Goal: Transaction & Acquisition: Purchase product/service

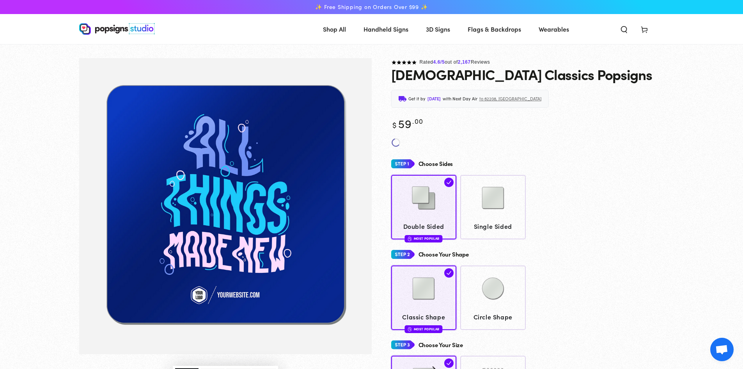
click at [611, 160] on div "Choose Sides" at bounding box center [527, 163] width 273 height 14
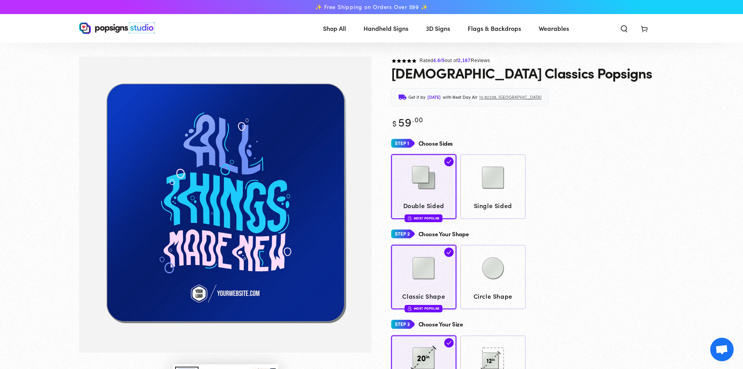
click at [112, 28] on img at bounding box center [117, 28] width 76 height 12
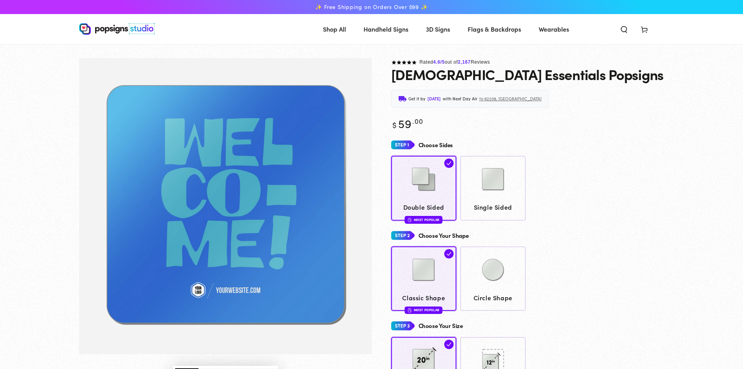
scroll to position [32, 0]
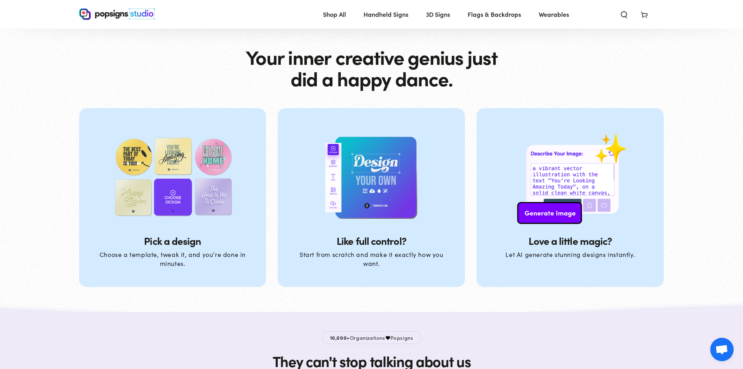
scroll to position [2377, 0]
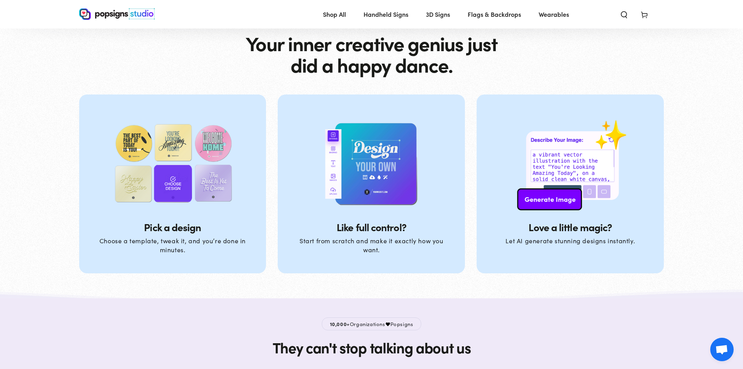
click at [378, 168] on img at bounding box center [371, 164] width 125 height 100
click at [363, 249] on p "Start from scratch and make it exactly how you want." at bounding box center [371, 245] width 156 height 18
click at [374, 179] on img at bounding box center [371, 164] width 125 height 100
click at [374, 174] on img at bounding box center [371, 164] width 125 height 100
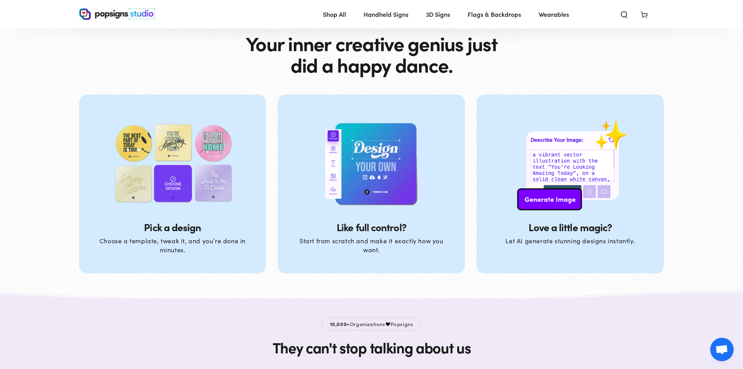
click at [374, 174] on img at bounding box center [371, 164] width 125 height 100
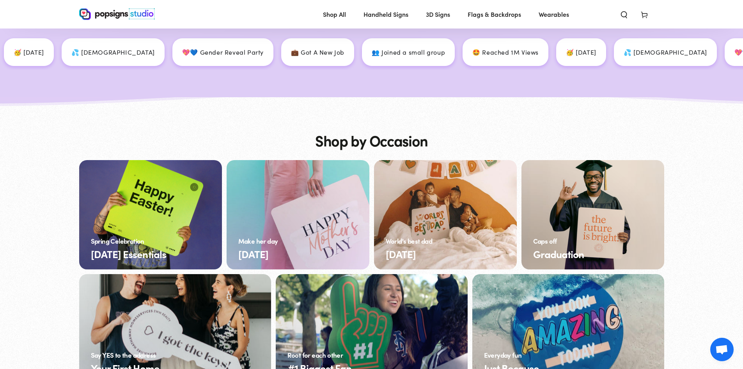
scroll to position [1090, 0]
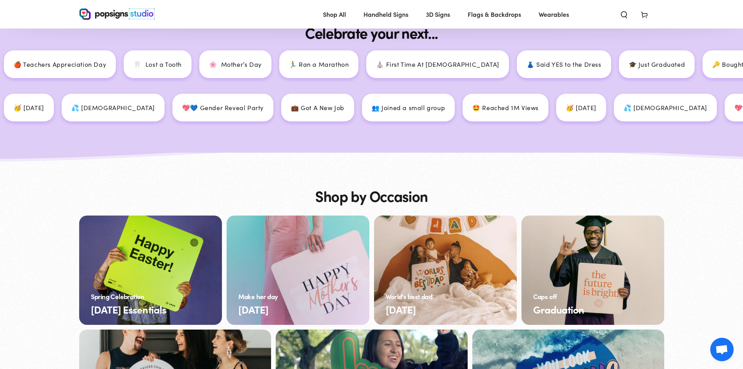
click at [176, 107] on div "💦 Baptism" at bounding box center [124, 108] width 103 height 28
click at [172, 107] on p "💦 Baptism" at bounding box center [131, 107] width 84 height 11
click at [168, 107] on p "💦 Baptism" at bounding box center [127, 107] width 84 height 11
click at [175, 107] on p "💦 Baptism" at bounding box center [133, 107] width 84 height 11
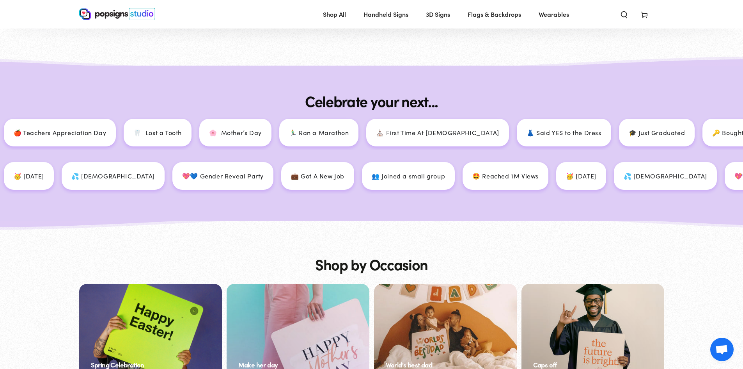
scroll to position [972, 0]
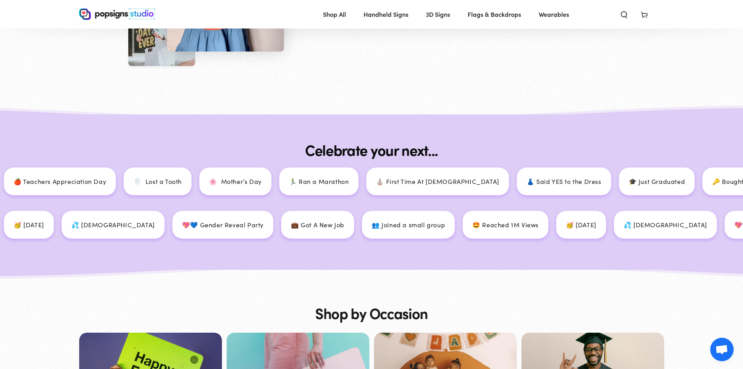
click at [167, 227] on p "💦 Baptism" at bounding box center [126, 224] width 84 height 11
click at [166, 227] on p "💦 Baptism" at bounding box center [125, 224] width 84 height 11
click at [464, 263] on div "Celebrate your next... 🍎 Teachers Appreciation Day 🦷 Lost a Tooth 🌸 Mother’s Da…" at bounding box center [371, 191] width 743 height 155
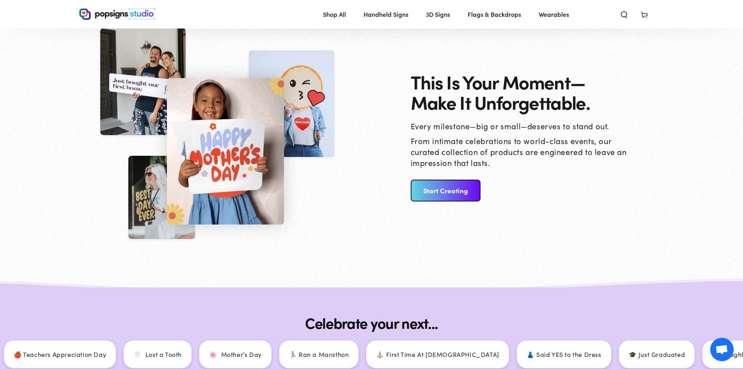
scroll to position [777, 0]
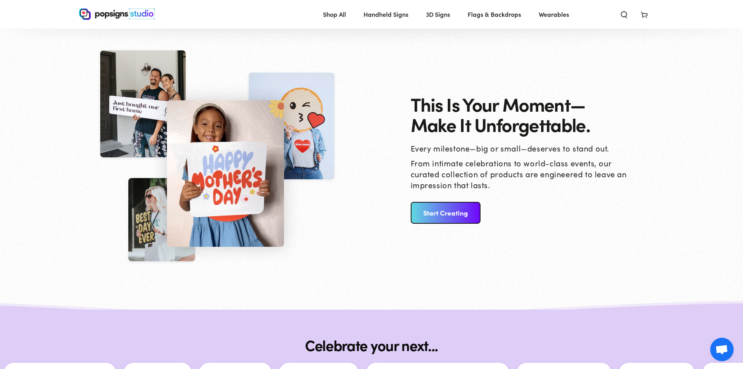
click at [453, 210] on link "Start Creating" at bounding box center [446, 213] width 70 height 22
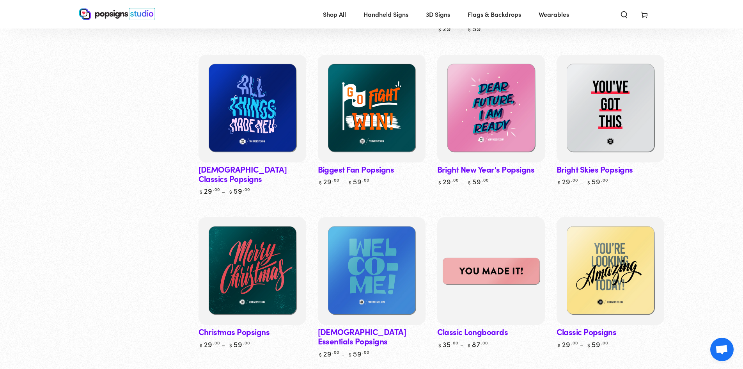
scroll to position [312, 0]
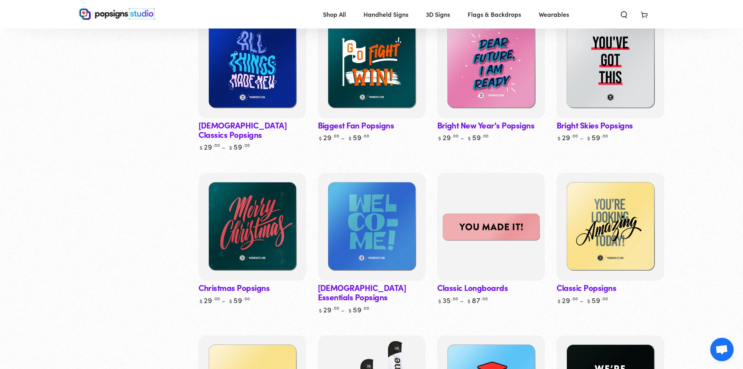
click at [268, 118] on link "[DEMOGRAPHIC_DATA] Classics Popsigns" at bounding box center [253, 81] width 108 height 141
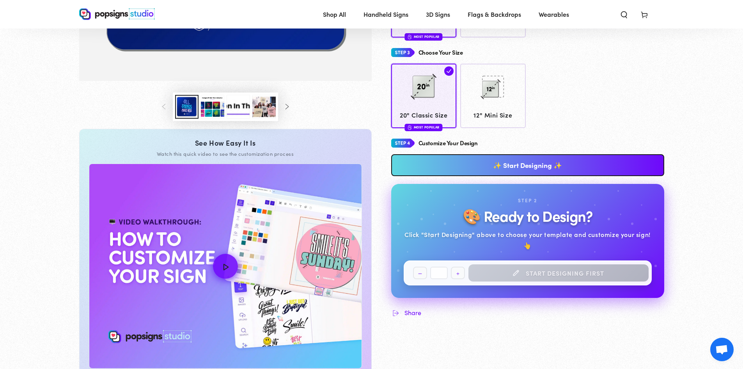
click at [512, 165] on link "✨ Start Designing ✨" at bounding box center [527, 165] width 273 height 22
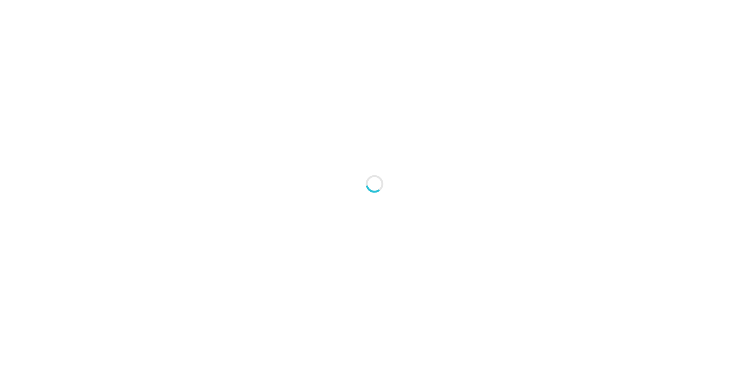
type textarea "An ancient tree with a door leading to a magical world"
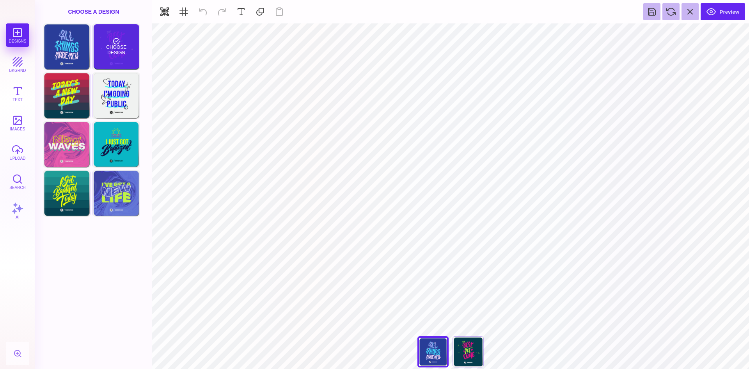
click at [123, 51] on div "Choose Design" at bounding box center [117, 46] width 46 height 44
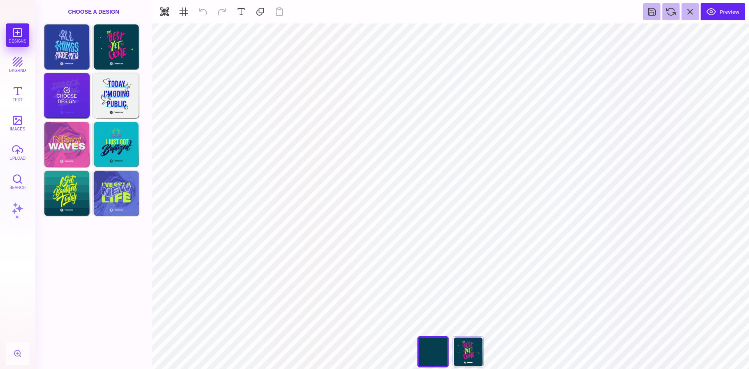
click at [73, 92] on div "Choose Design" at bounding box center [67, 95] width 46 height 44
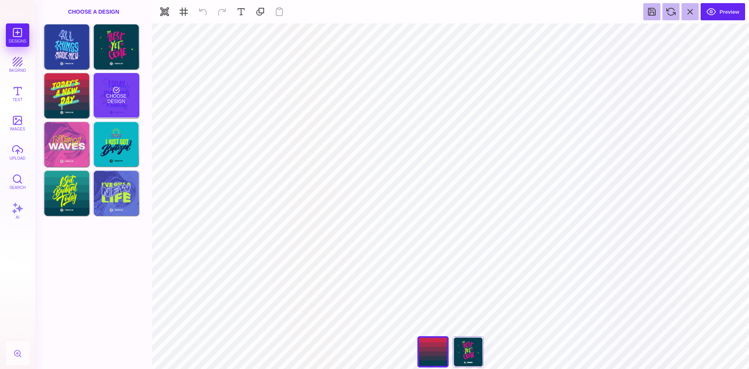
click at [123, 100] on div "Choose Design" at bounding box center [117, 95] width 46 height 44
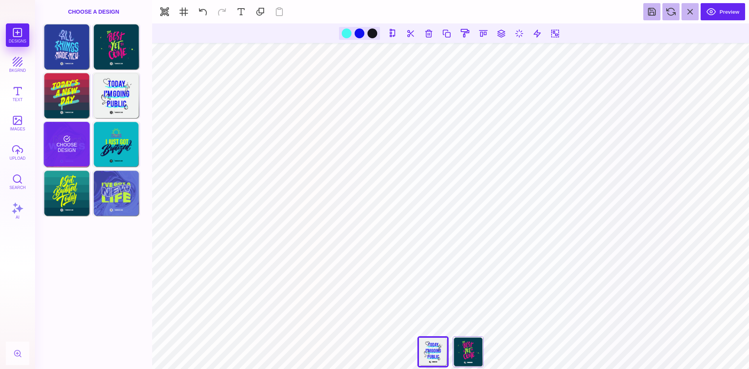
click at [61, 139] on div "Choose Design" at bounding box center [67, 144] width 46 height 44
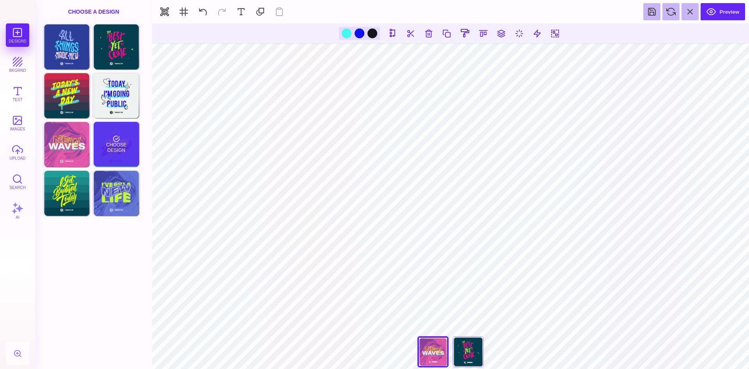
type input "#F3F4ED"
click at [122, 153] on div "Choose Design" at bounding box center [117, 144] width 46 height 44
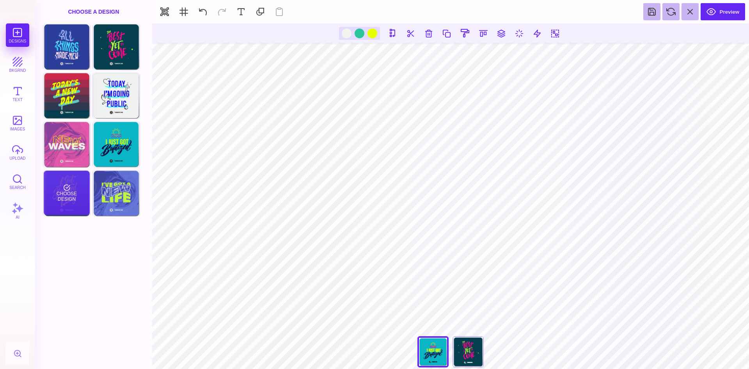
click at [69, 203] on div "Choose Design" at bounding box center [67, 193] width 46 height 44
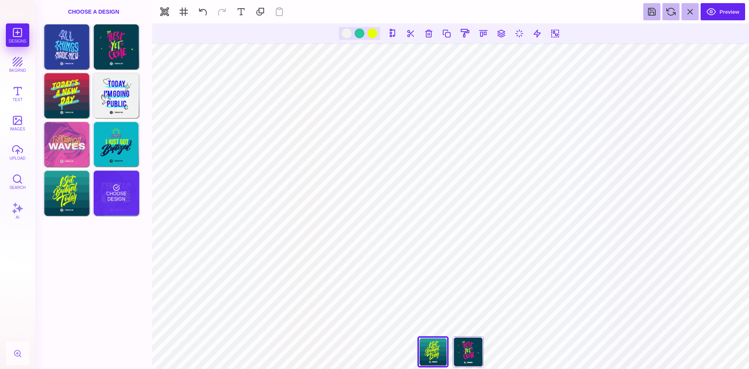
click at [124, 209] on div "Choose Design" at bounding box center [117, 193] width 46 height 44
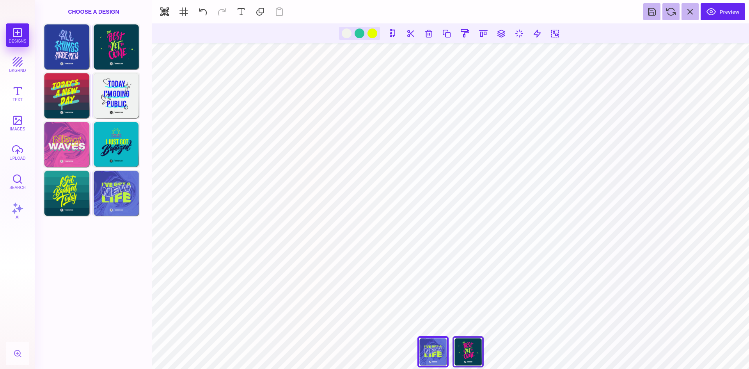
click at [467, 356] on div "The Best Is Yet To Come" at bounding box center [468, 351] width 31 height 31
click at [105, 206] on div "Choose Design" at bounding box center [117, 193] width 46 height 44
click at [428, 355] on div "I Got A New Life" at bounding box center [433, 351] width 31 height 31
click at [72, 198] on div "Choose Design" at bounding box center [67, 193] width 46 height 44
type input "****"
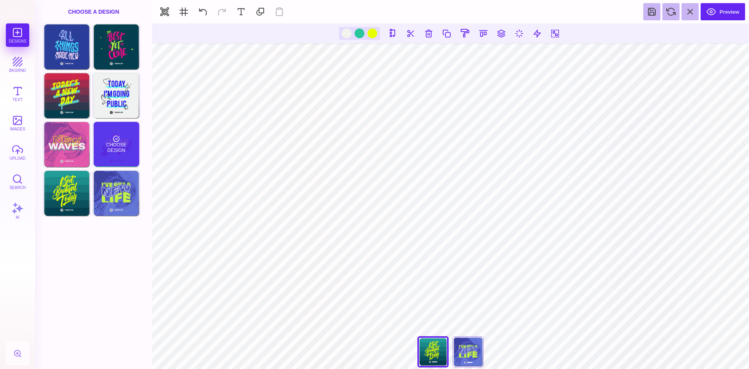
click at [117, 144] on div "Choose Design" at bounding box center [117, 144] width 46 height 44
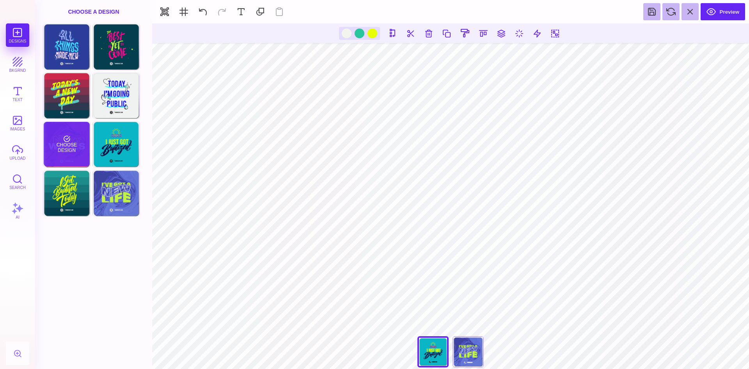
click at [66, 144] on div "Choose Design" at bounding box center [67, 144] width 46 height 44
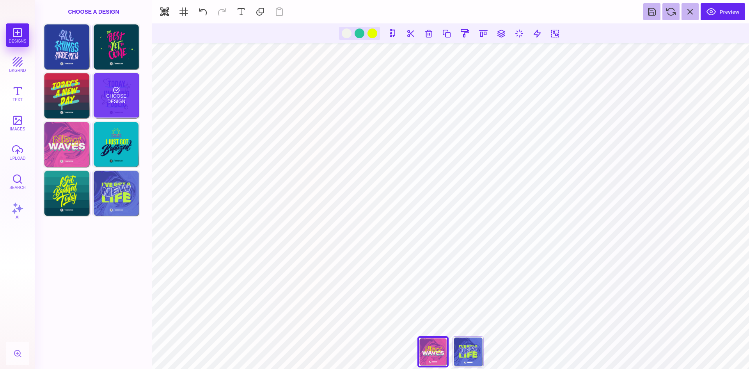
click at [98, 110] on div "Choose Design" at bounding box center [117, 95] width 46 height 44
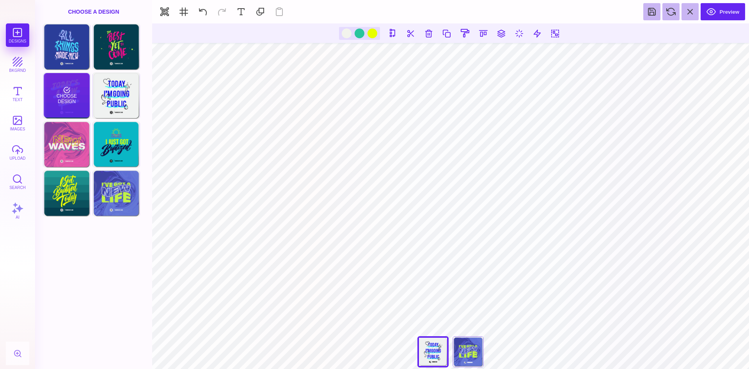
click at [63, 100] on div "Choose Design" at bounding box center [67, 95] width 46 height 44
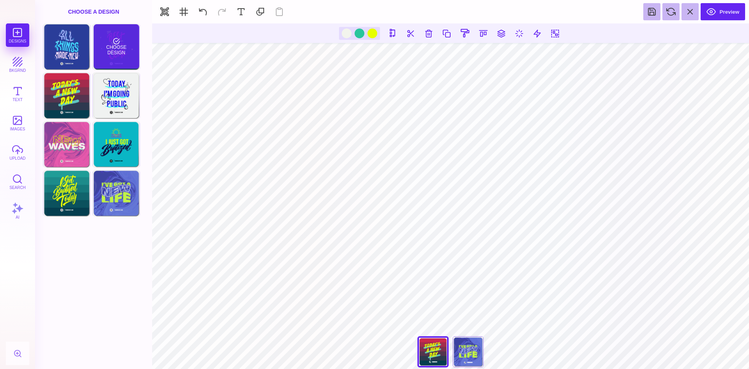
click at [114, 53] on div "Choose Design" at bounding box center [117, 46] width 46 height 44
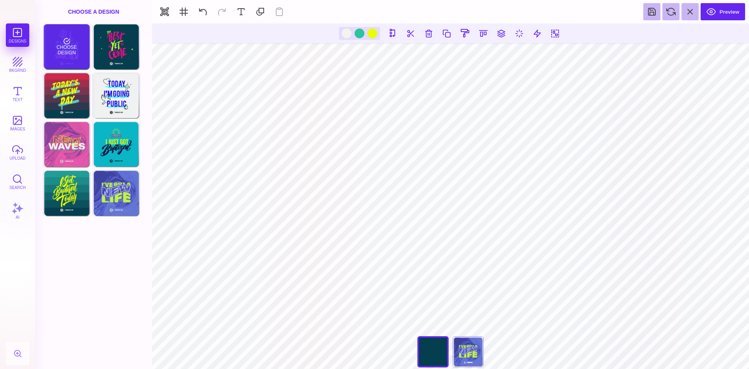
click at [78, 56] on div "Choose Design" at bounding box center [67, 46] width 46 height 44
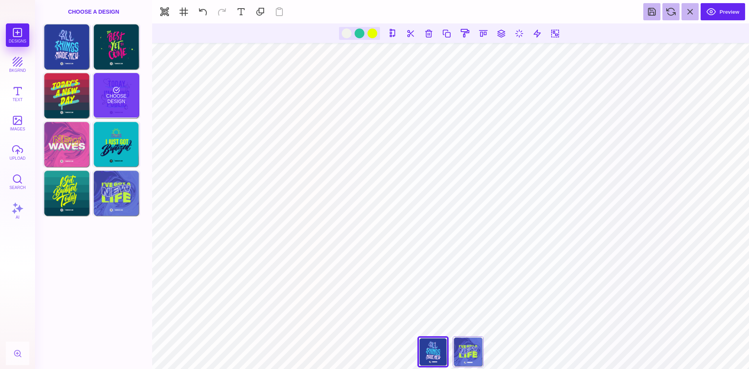
click at [125, 105] on div "Choose Design" at bounding box center [117, 95] width 46 height 44
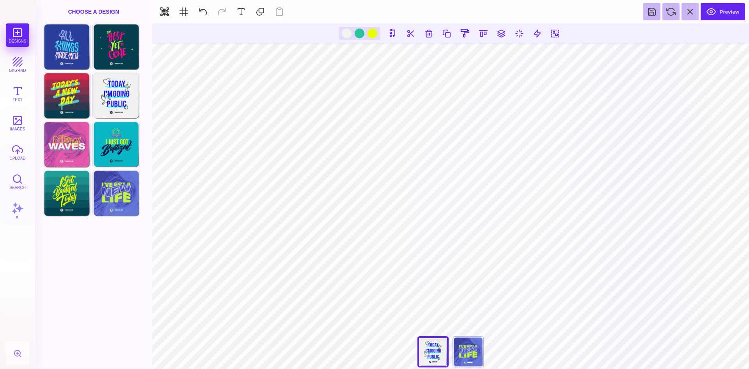
type input "#46F9F0"
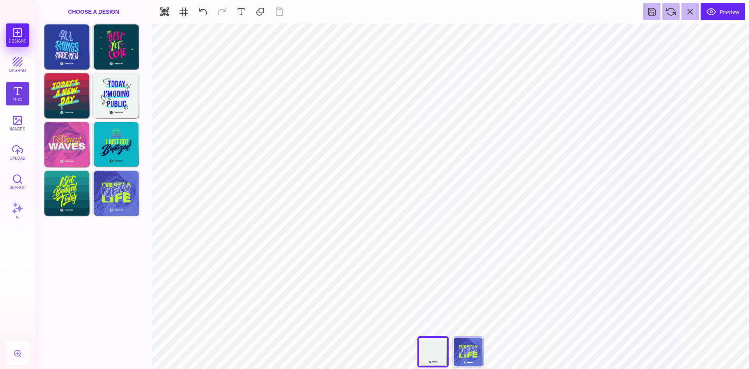
click at [20, 86] on button "Text" at bounding box center [17, 93] width 23 height 23
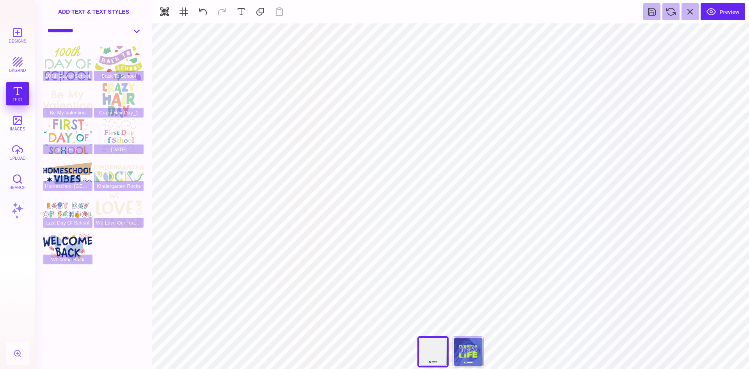
click at [121, 31] on select "**********" at bounding box center [93, 31] width 101 height 14
select select "**********"
click at [43, 24] on select "**********" at bounding box center [93, 31] width 101 height 14
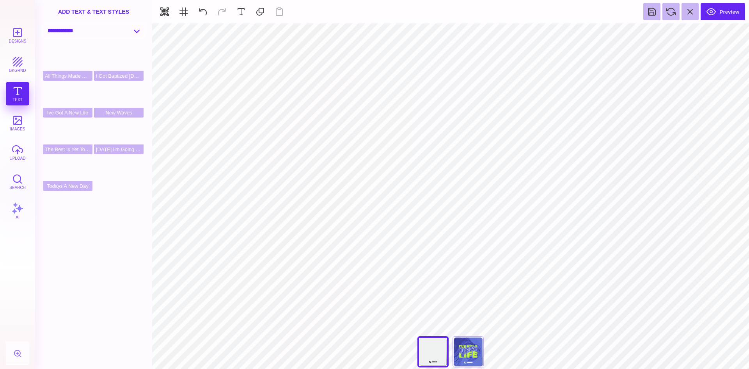
click at [95, 29] on select "**********" at bounding box center [93, 31] width 101 height 14
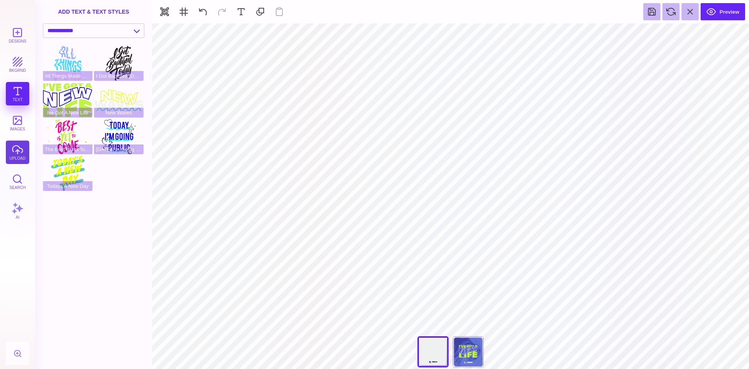
click at [21, 150] on button "upload" at bounding box center [17, 151] width 23 height 23
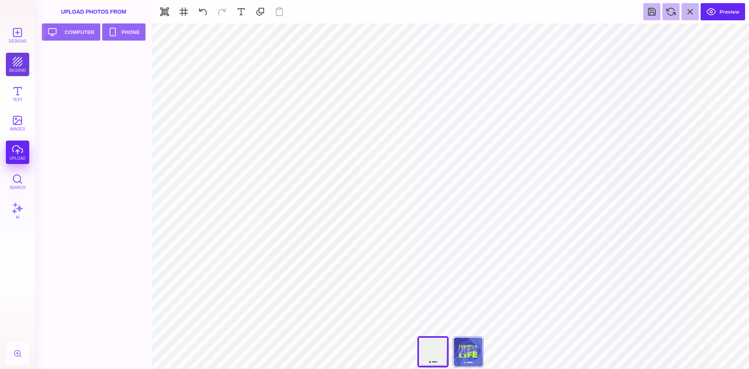
click at [17, 63] on button "bkgrnd" at bounding box center [17, 64] width 23 height 23
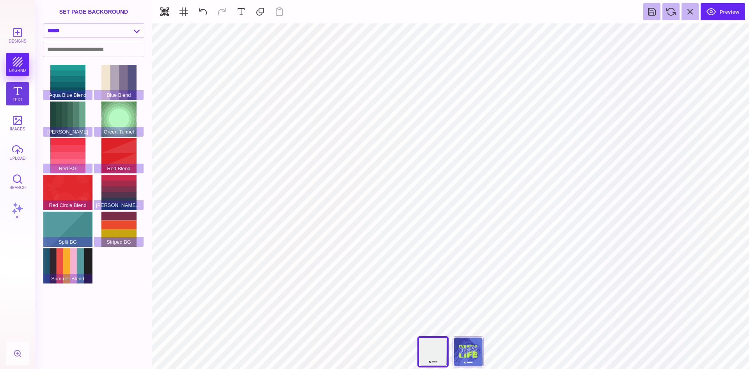
click at [19, 93] on button "Text" at bounding box center [17, 93] width 23 height 23
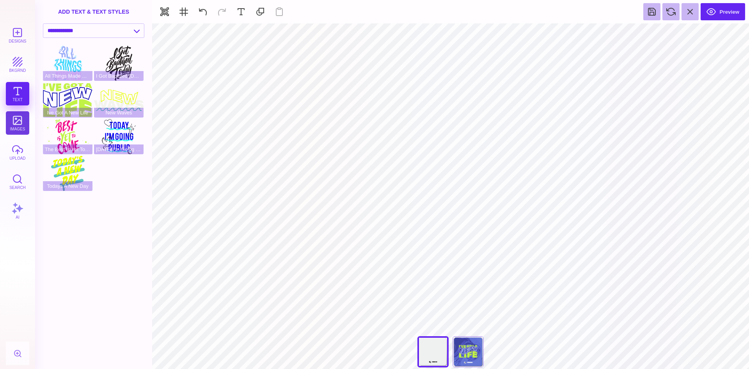
click at [15, 128] on button "images" at bounding box center [17, 122] width 23 height 23
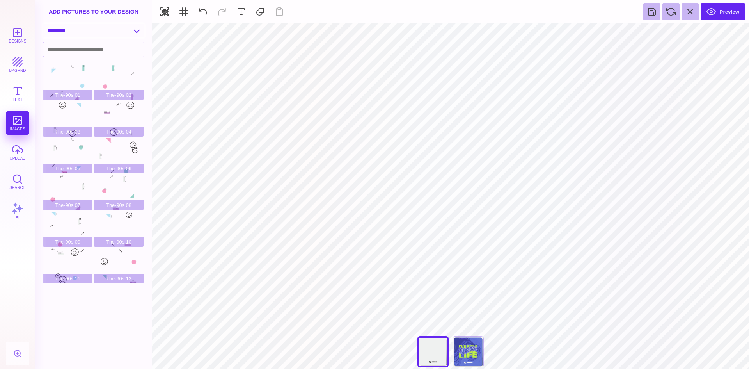
click at [112, 29] on select "**********" at bounding box center [93, 31] width 101 height 14
click at [43, 24] on select "**********" at bounding box center [93, 31] width 101 height 14
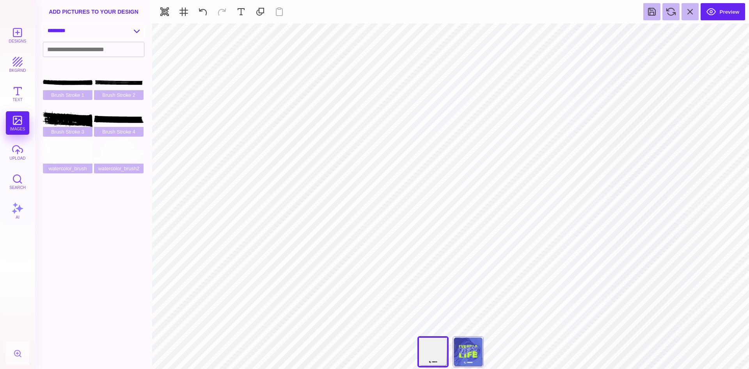
click at [87, 30] on select "**********" at bounding box center [93, 31] width 101 height 14
click at [43, 24] on select "**********" at bounding box center [93, 31] width 101 height 14
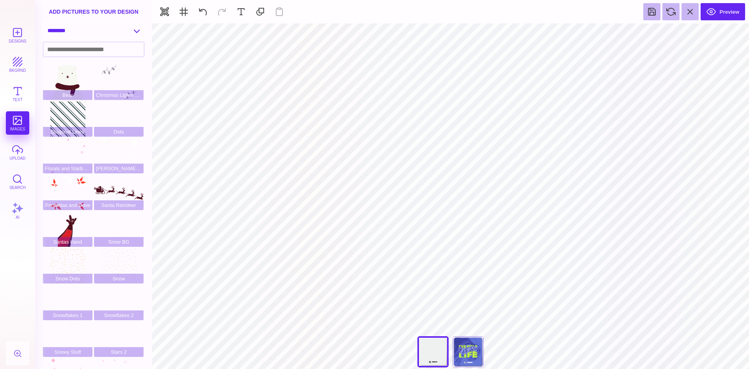
click at [87, 29] on select "**********" at bounding box center [93, 31] width 101 height 14
click at [43, 24] on select "**********" at bounding box center [93, 31] width 101 height 14
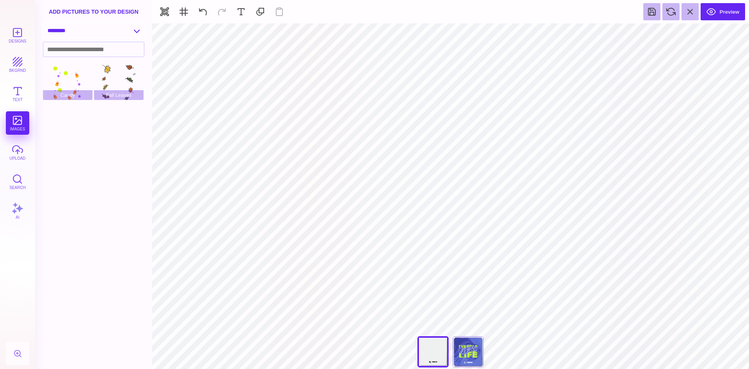
click at [78, 30] on select "**********" at bounding box center [93, 31] width 101 height 14
click at [43, 24] on select "**********" at bounding box center [93, 31] width 101 height 14
click at [70, 30] on select "**********" at bounding box center [93, 31] width 101 height 14
click at [43, 24] on select "**********" at bounding box center [93, 31] width 101 height 14
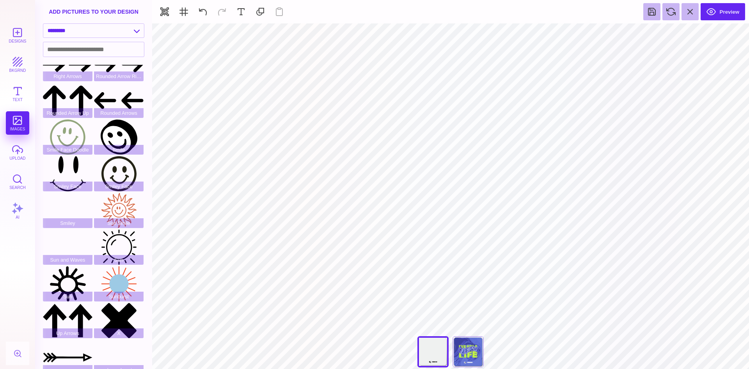
scroll to position [321, 0]
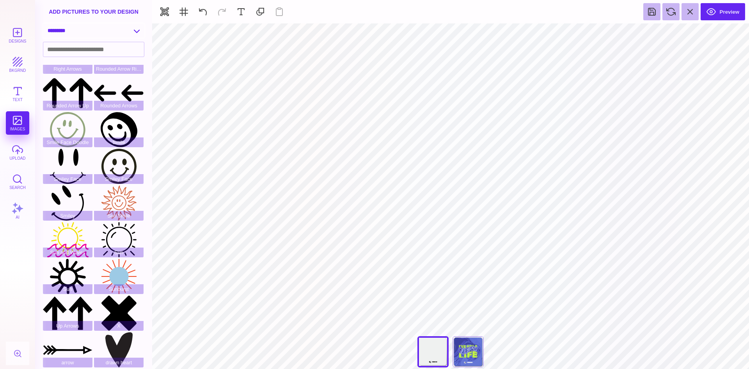
click at [83, 30] on select "**********" at bounding box center [93, 31] width 101 height 14
click at [43, 24] on select "**********" at bounding box center [93, 31] width 101 height 14
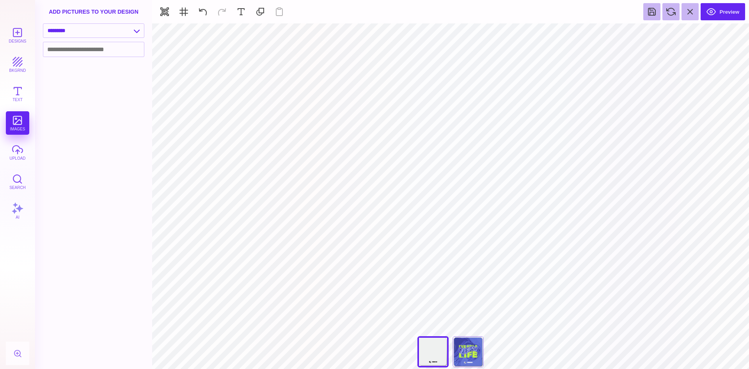
scroll to position [0, 0]
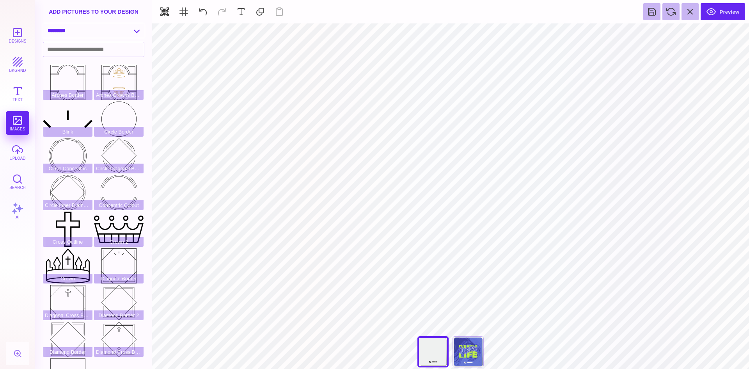
click at [75, 30] on select "**********" at bounding box center [93, 31] width 101 height 14
click at [76, 33] on select "**********" at bounding box center [93, 31] width 101 height 14
select select "**********"
click at [43, 24] on select "**********" at bounding box center [93, 31] width 101 height 14
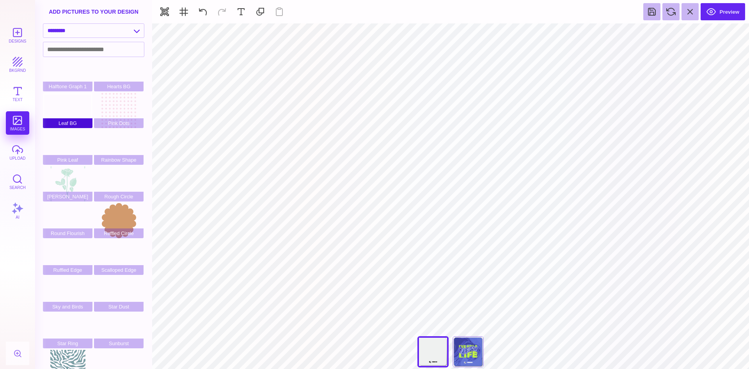
scroll to position [64, 0]
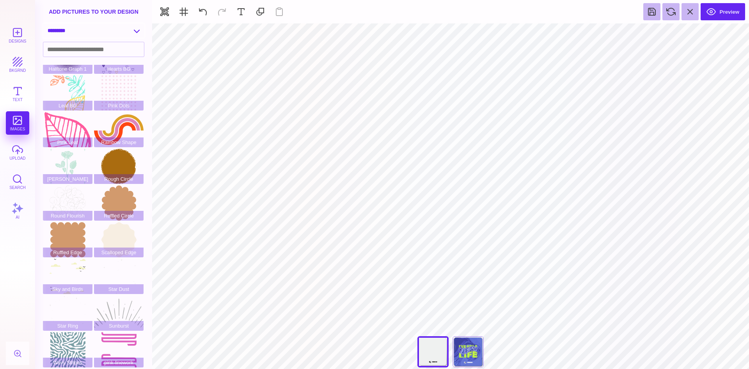
click at [87, 32] on select "**********" at bounding box center [93, 31] width 101 height 14
click at [17, 36] on button "Designs" at bounding box center [17, 34] width 23 height 23
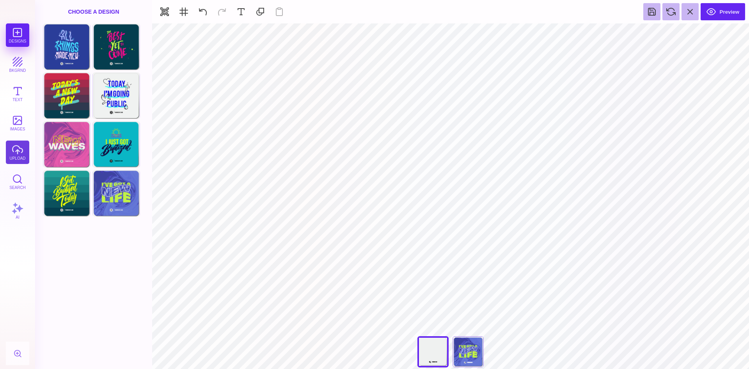
click at [15, 153] on button "upload" at bounding box center [17, 151] width 23 height 23
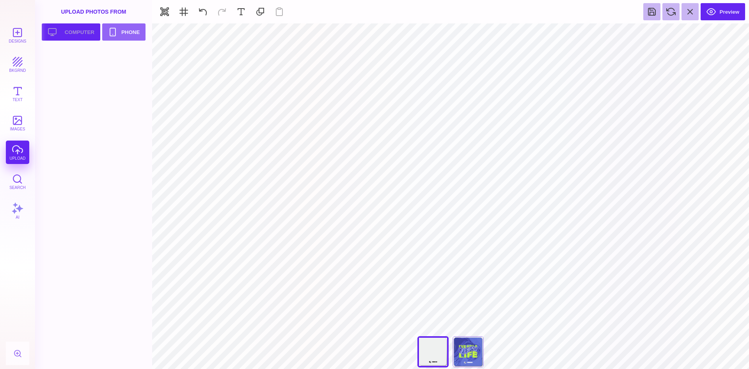
click at [82, 29] on button "Upload your artwork Computer" at bounding box center [71, 31] width 59 height 17
click at [83, 74] on div at bounding box center [68, 65] width 50 height 35
type input "#000000"
click at [84, 32] on button "Upload your artwork Computer" at bounding box center [71, 31] width 59 height 17
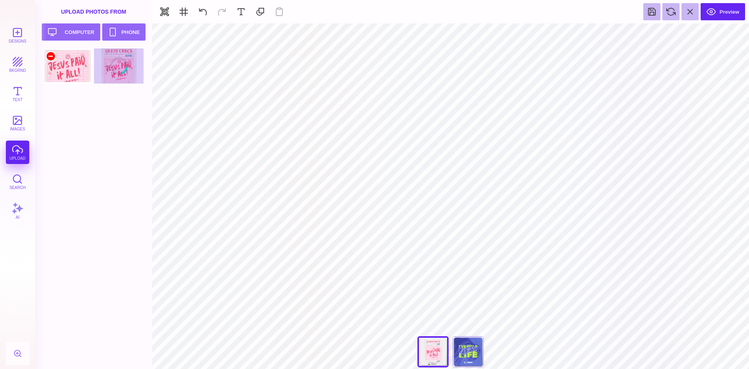
click at [51, 55] on div at bounding box center [50, 56] width 9 height 9
click at [86, 76] on div at bounding box center [68, 65] width 50 height 35
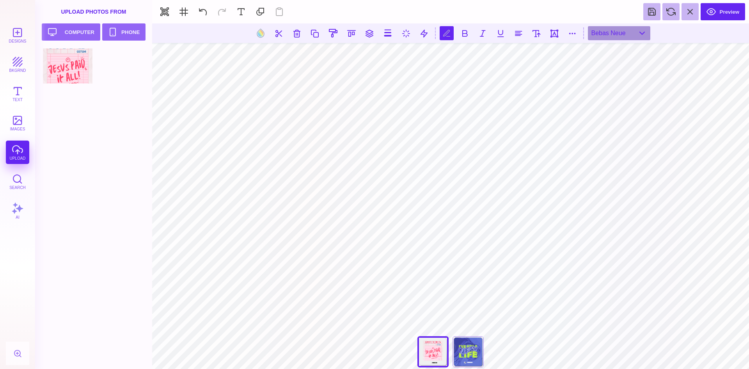
scroll to position [0, 0]
type textarea "**********"
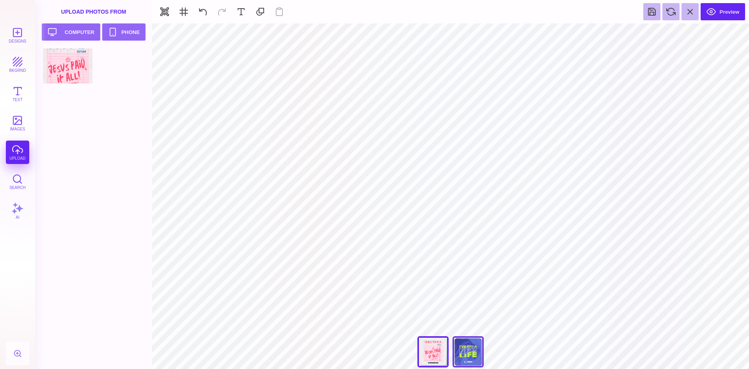
click at [469, 347] on div "I Got A New Life" at bounding box center [468, 351] width 31 height 31
drag, startPoint x: 7, startPoint y: 235, endPoint x: 0, endPoint y: 233, distance: 7.0
click at [7, 235] on div "Designs bkgrnd Text images upload Search AI" at bounding box center [17, 195] width 35 height 345
drag, startPoint x: 1, startPoint y: 220, endPoint x: 4, endPoint y: 225, distance: 5.9
click at [4, 225] on div "Designs bkgrnd Text images upload Search AI" at bounding box center [17, 195] width 35 height 345
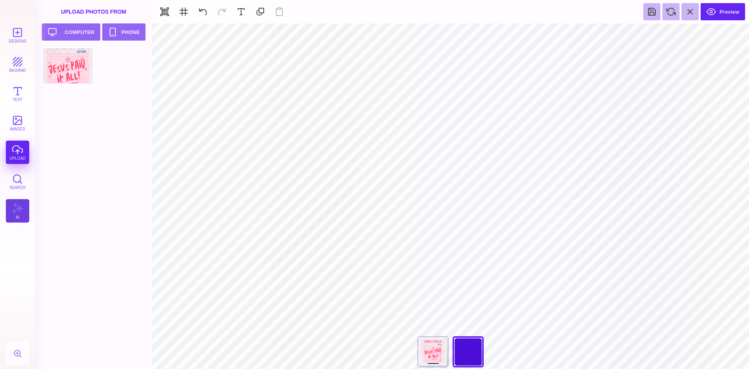
click at [16, 213] on button "AI" at bounding box center [17, 210] width 23 height 23
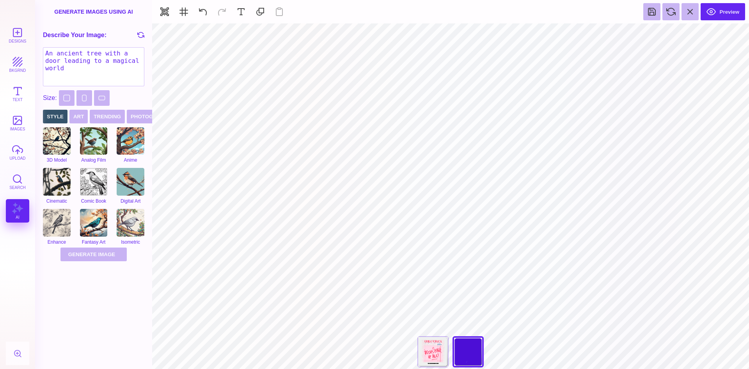
click at [33, 227] on div "Designs bkgrnd Text images upload Search AI" at bounding box center [17, 195] width 35 height 345
click at [428, 350] on div "[DATE] I'm Going Public" at bounding box center [433, 351] width 31 height 31
click at [478, 357] on div "I Got A New Life" at bounding box center [468, 351] width 31 height 31
click at [23, 151] on button "upload" at bounding box center [17, 151] width 23 height 23
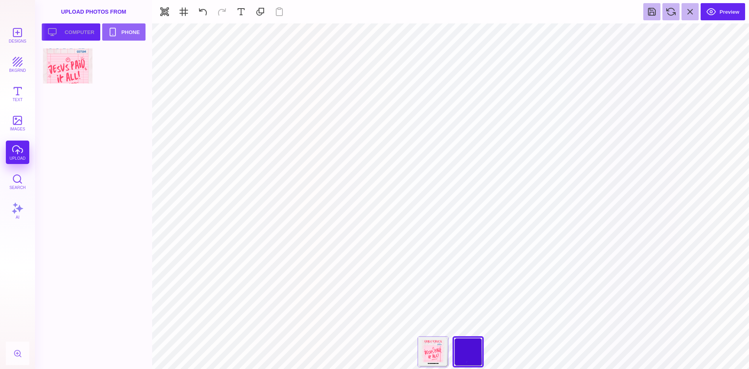
click at [78, 35] on button "Upload your artwork Computer" at bounding box center [71, 31] width 59 height 17
click at [122, 76] on div at bounding box center [96, 66] width 106 height 37
click at [105, 77] on div at bounding box center [119, 65] width 50 height 35
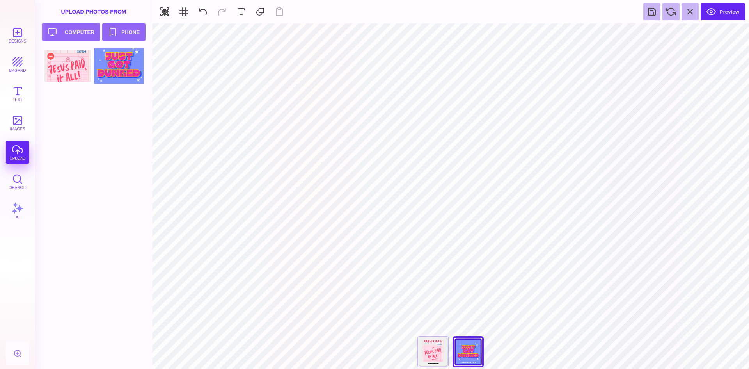
click at [78, 77] on div at bounding box center [68, 65] width 50 height 35
click at [428, 352] on div "[DATE] I'm Going Public" at bounding box center [433, 351] width 31 height 31
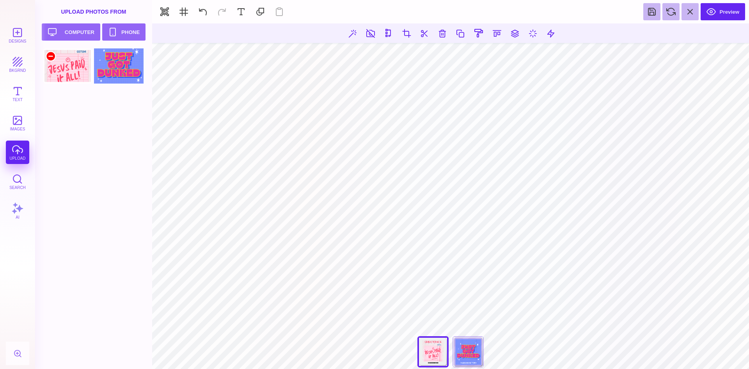
click at [50, 56] on div at bounding box center [50, 56] width 9 height 9
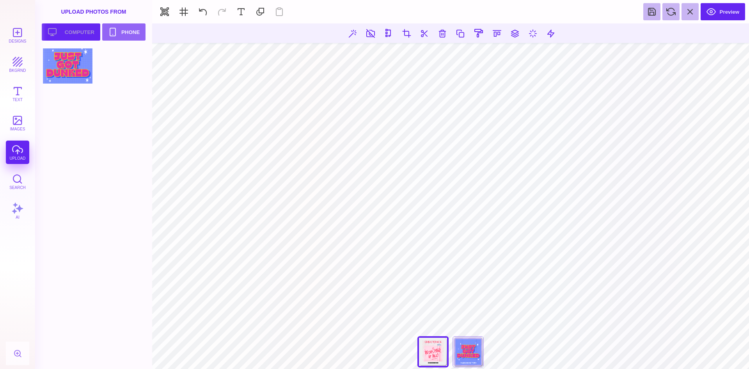
click at [77, 30] on button "Upload your artwork Computer" at bounding box center [71, 31] width 59 height 17
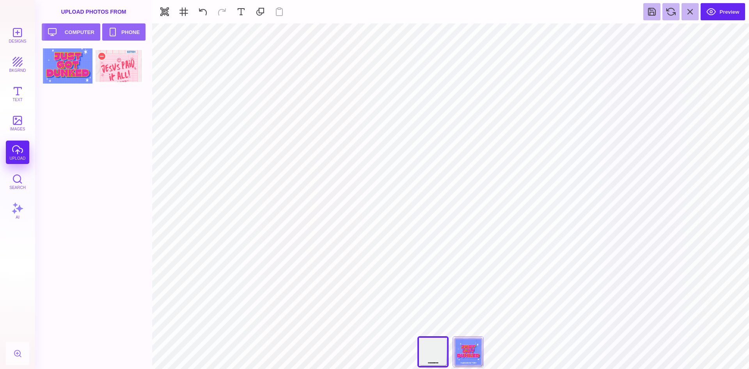
click at [121, 77] on div at bounding box center [119, 65] width 50 height 35
click at [473, 355] on div "I Got A New Life" at bounding box center [468, 351] width 31 height 31
click at [438, 355] on div "[DATE] I'm Going Public" at bounding box center [433, 351] width 31 height 31
click at [472, 350] on div "I Got A New Life" at bounding box center [468, 351] width 31 height 31
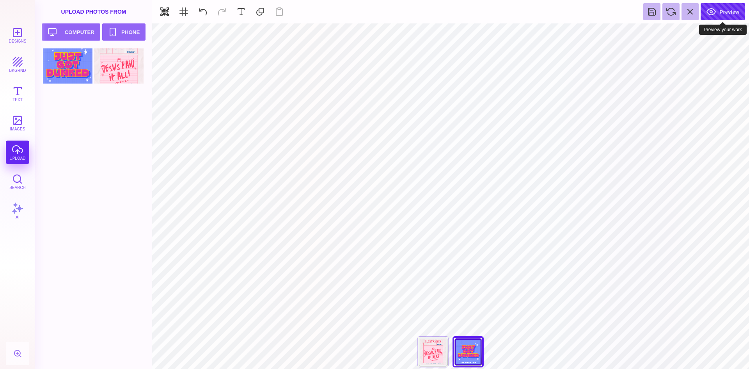
click at [722, 9] on button "Preview" at bounding box center [723, 11] width 44 height 17
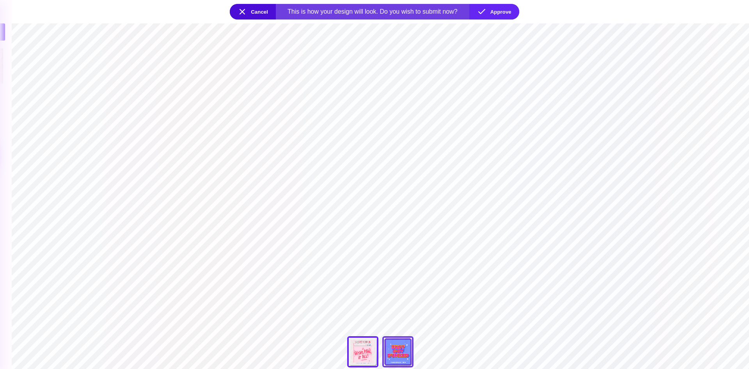
click at [389, 356] on div "I Got A New Life" at bounding box center [397, 351] width 31 height 31
click at [356, 357] on div "[DATE] I'm Going Public" at bounding box center [362, 351] width 31 height 31
click at [237, 9] on button "Cancel" at bounding box center [253, 12] width 46 height 16
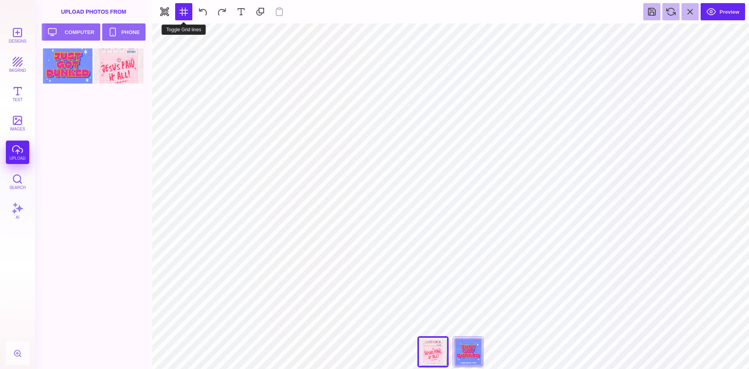
click at [185, 11] on button at bounding box center [183, 11] width 17 height 17
click at [25, 65] on button "bkgrnd" at bounding box center [17, 64] width 23 height 23
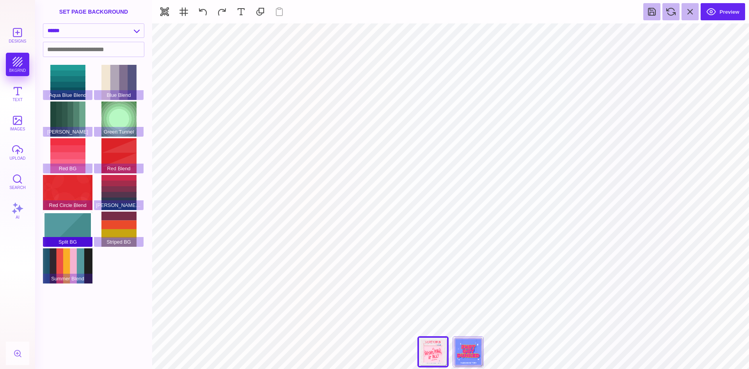
click at [71, 228] on div "Split BG" at bounding box center [68, 229] width 50 height 35
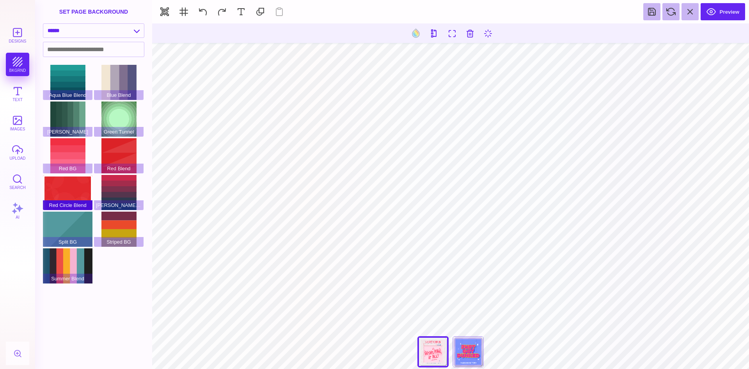
click at [74, 187] on div "Red Circle Blend" at bounding box center [68, 192] width 50 height 35
click at [112, 149] on div "Red Blend" at bounding box center [119, 155] width 50 height 35
click at [95, 32] on select "**********" at bounding box center [93, 31] width 101 height 14
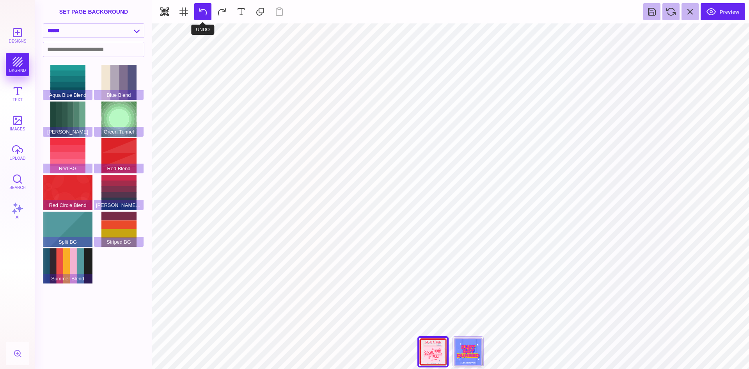
click at [205, 12] on button at bounding box center [202, 11] width 17 height 17
click at [203, 11] on button at bounding box center [202, 11] width 17 height 17
click at [204, 9] on button at bounding box center [202, 11] width 17 height 17
click at [22, 209] on button "AI" at bounding box center [17, 210] width 23 height 23
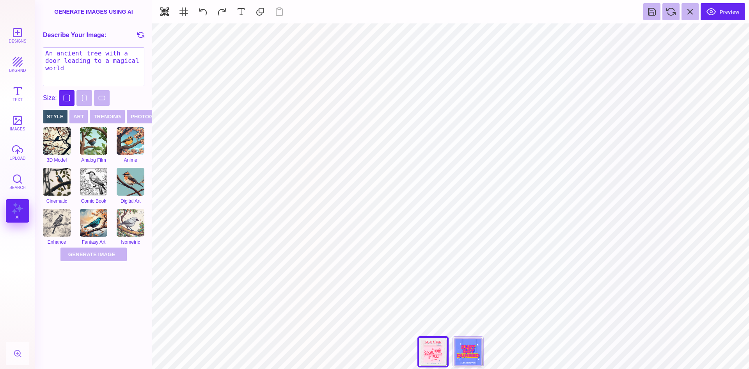
click at [66, 98] on button "Square" at bounding box center [67, 98] width 16 height 16
click at [113, 98] on button "Portrait" at bounding box center [115, 98] width 16 height 16
click at [136, 100] on button "Landscape" at bounding box center [136, 98] width 16 height 16
click at [66, 96] on button "Square" at bounding box center [67, 98] width 16 height 16
click at [26, 179] on button "Search" at bounding box center [17, 181] width 23 height 23
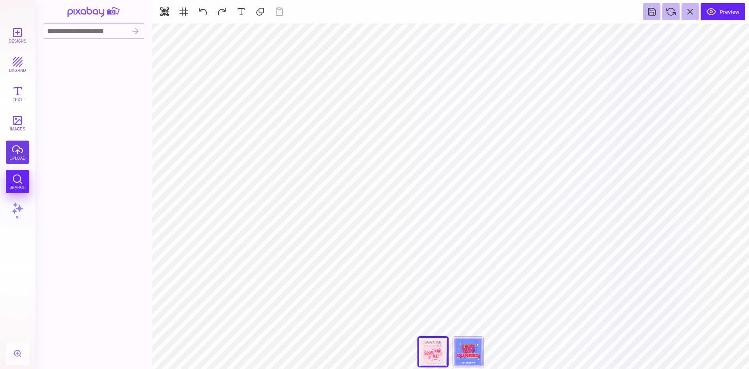
click at [21, 151] on button "upload" at bounding box center [17, 151] width 23 height 23
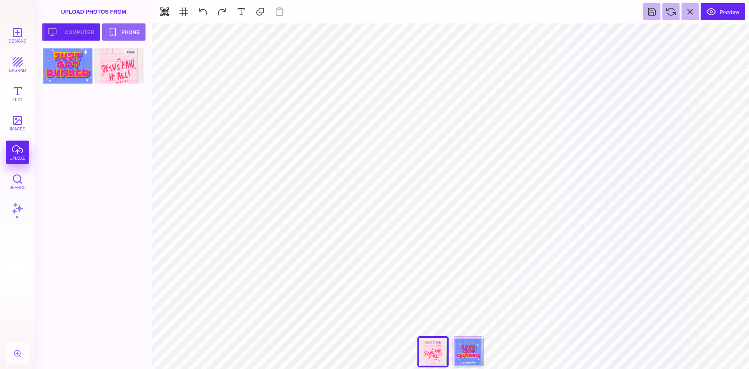
click at [85, 30] on button "Upload your artwork Computer" at bounding box center [71, 31] width 59 height 17
type input "#000000"
click at [84, 115] on div at bounding box center [68, 102] width 50 height 35
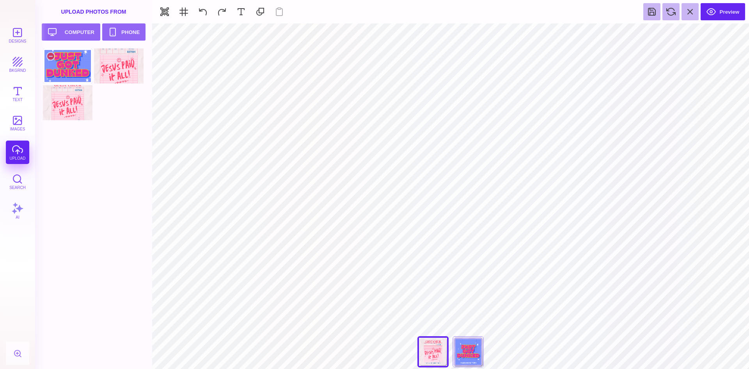
click at [76, 74] on div at bounding box center [68, 65] width 50 height 35
click at [466, 359] on div "I Got A New Life" at bounding box center [468, 351] width 31 height 31
click at [33, 218] on div "Designs bkgrnd Text images upload Search AI" at bounding box center [17, 195] width 35 height 345
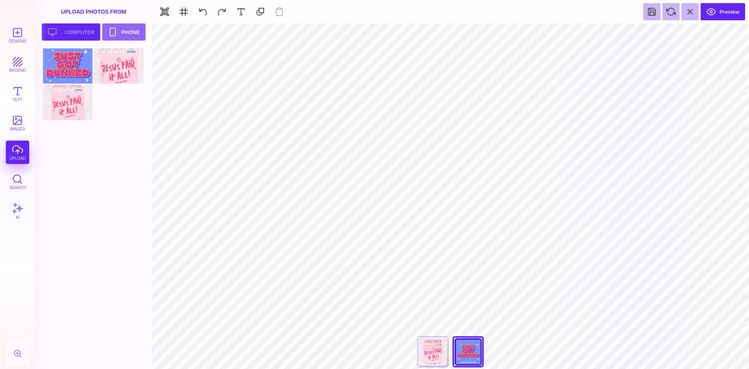
click at [62, 31] on button "Upload your artwork Computer" at bounding box center [71, 31] width 59 height 17
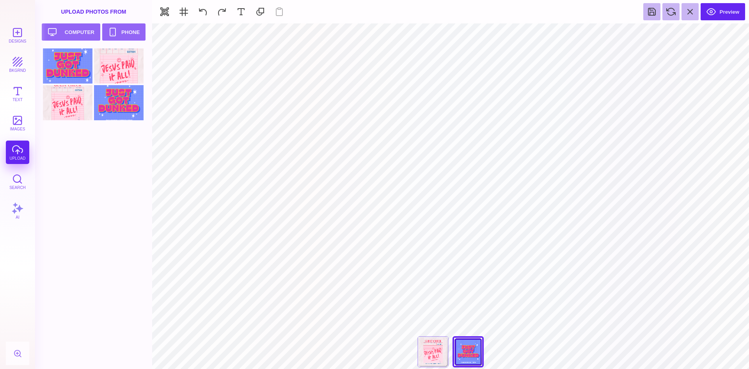
click at [133, 116] on div at bounding box center [119, 102] width 50 height 35
click at [726, 13] on button "Preview" at bounding box center [723, 11] width 44 height 17
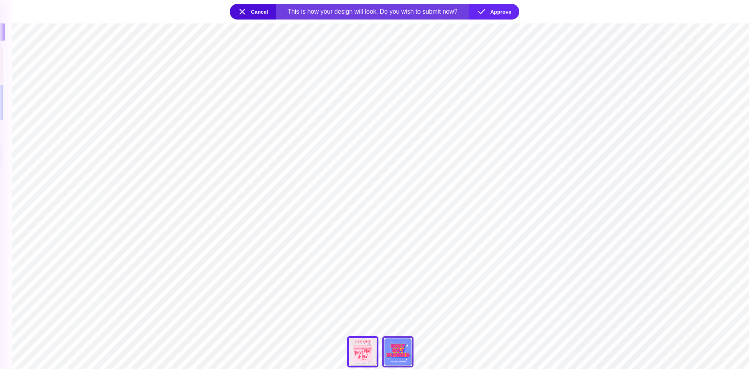
click at [401, 350] on div "I Got A New Life" at bounding box center [397, 351] width 31 height 31
click at [356, 353] on div "[DATE] I'm Going Public" at bounding box center [362, 351] width 31 height 31
click at [400, 347] on div "I Got A New Life" at bounding box center [397, 351] width 31 height 31
click at [626, 231] on section "**********" at bounding box center [381, 195] width 738 height 345
click at [252, 11] on button "Cancel" at bounding box center [253, 12] width 46 height 16
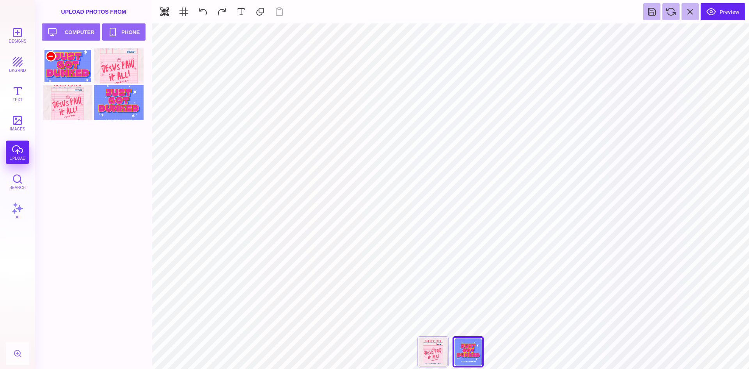
click at [50, 56] on div at bounding box center [50, 56] width 9 height 9
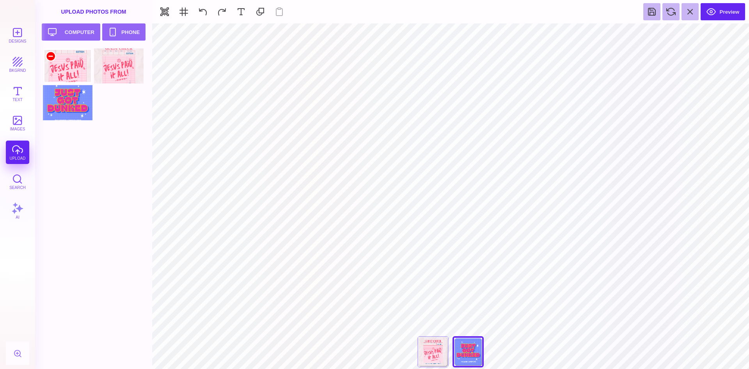
click at [50, 56] on div at bounding box center [50, 56] width 9 height 9
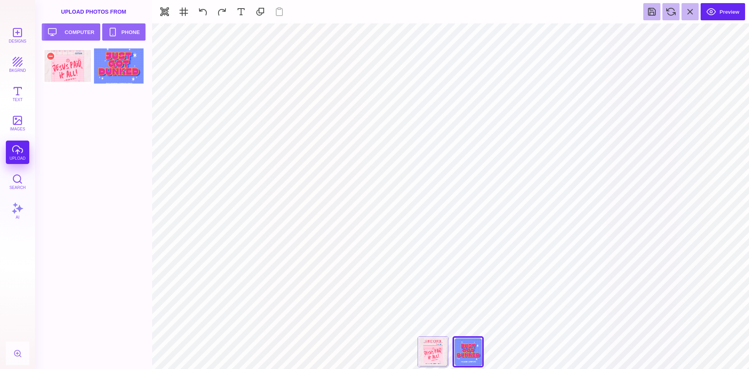
drag, startPoint x: 70, startPoint y: 69, endPoint x: 95, endPoint y: 85, distance: 30.0
click at [70, 69] on div at bounding box center [68, 65] width 50 height 35
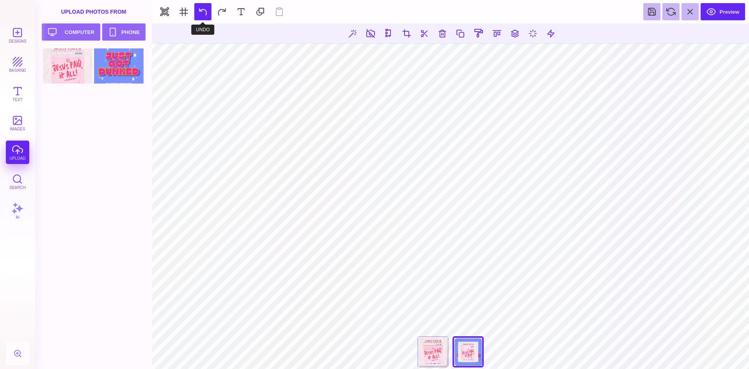
click at [207, 11] on button at bounding box center [202, 11] width 17 height 17
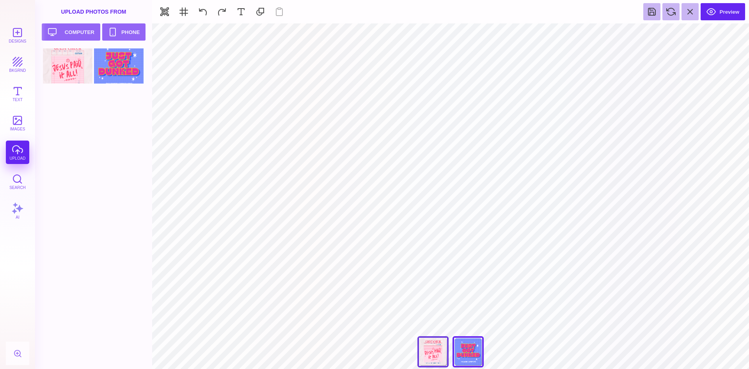
click at [439, 350] on div "[DATE] I'm Going Public" at bounding box center [433, 351] width 31 height 31
click at [466, 355] on div "I Got A New Life" at bounding box center [468, 351] width 31 height 31
click at [149, 160] on section "Upload Photos From Upload your artwork Computer Phone" at bounding box center [93, 184] width 117 height 369
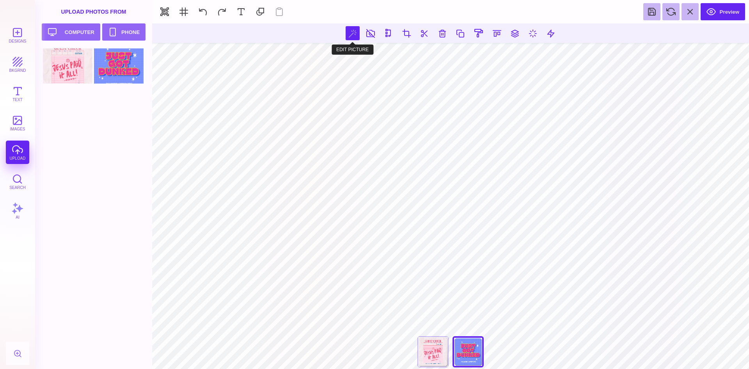
click at [352, 32] on button at bounding box center [353, 33] width 14 height 14
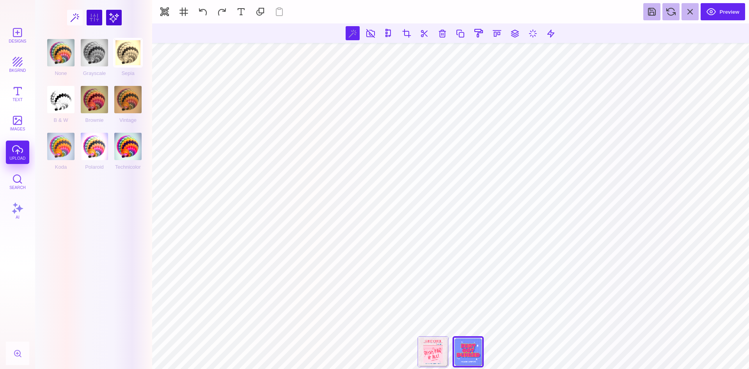
click at [132, 53] on div "Sepia" at bounding box center [127, 57] width 27 height 37
click at [101, 53] on div "Grayscale" at bounding box center [94, 57] width 27 height 37
click at [44, 59] on div "None [GEOGRAPHIC_DATA] [GEOGRAPHIC_DATA] B & W Brownie Vintage [GEOGRAPHIC_DATA…" at bounding box center [94, 103] width 103 height 152
click at [53, 55] on div "None" at bounding box center [60, 57] width 27 height 37
click at [64, 95] on div "B & W" at bounding box center [60, 104] width 27 height 37
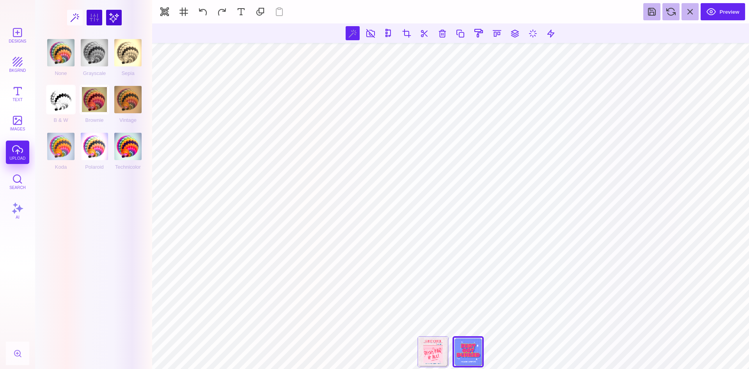
click at [95, 100] on div "Brownie" at bounding box center [94, 104] width 27 height 37
click at [123, 98] on div "Vintage" at bounding box center [127, 104] width 27 height 37
click at [120, 145] on div "Technicolor" at bounding box center [127, 151] width 27 height 37
click at [96, 148] on div "Polaroid" at bounding box center [94, 151] width 27 height 37
click at [54, 148] on div "Koda" at bounding box center [60, 151] width 27 height 37
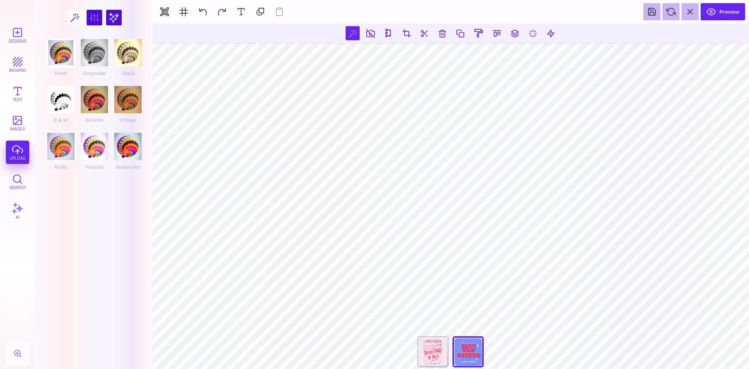
click at [62, 48] on div "None" at bounding box center [60, 57] width 27 height 37
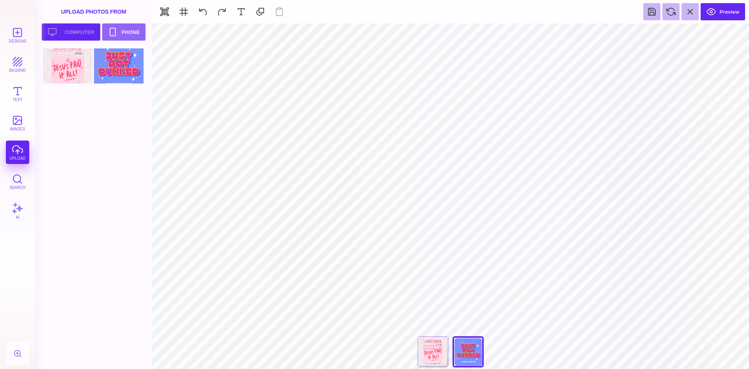
click at [69, 27] on button "Upload your artwork Computer" at bounding box center [71, 31] width 59 height 17
click at [75, 105] on div at bounding box center [68, 102] width 50 height 35
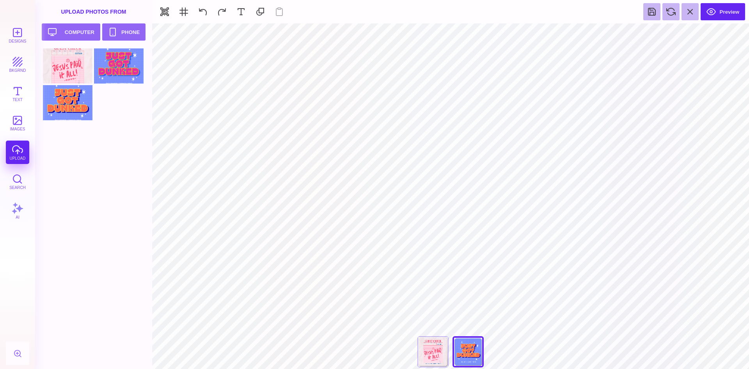
drag, startPoint x: 436, startPoint y: 361, endPoint x: 454, endPoint y: 361, distance: 17.6
click at [436, 361] on div "[DATE] I'm Going Public" at bounding box center [433, 351] width 31 height 31
click at [467, 360] on div "I Got A New Life" at bounding box center [468, 351] width 31 height 31
click at [720, 14] on button "Preview" at bounding box center [723, 11] width 44 height 17
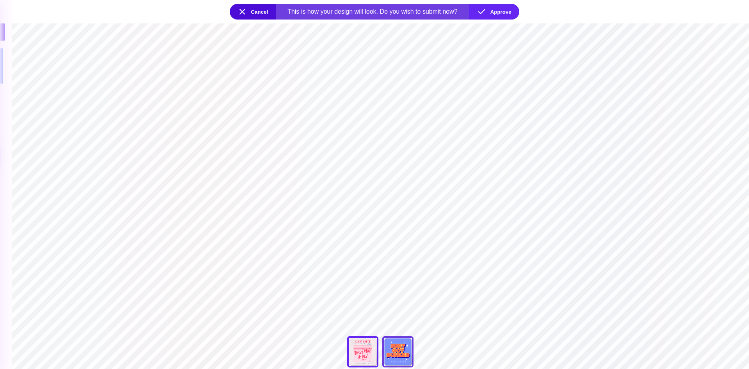
click at [399, 354] on div "I Got A New Life" at bounding box center [397, 351] width 31 height 31
click at [247, 11] on button "Cancel" at bounding box center [253, 12] width 46 height 16
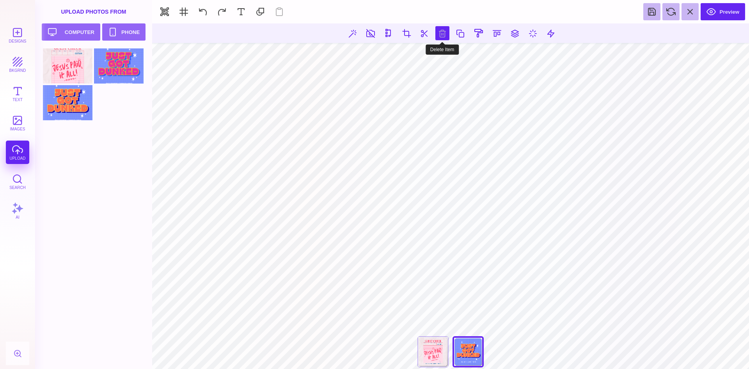
click at [442, 33] on button at bounding box center [443, 33] width 14 height 14
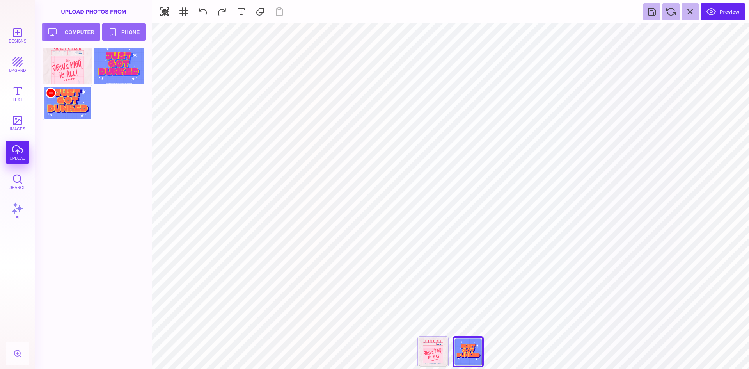
click at [50, 91] on div at bounding box center [50, 92] width 9 height 9
click at [76, 34] on button "Upload your artwork Computer" at bounding box center [71, 31] width 59 height 17
click at [75, 110] on div at bounding box center [68, 102] width 50 height 35
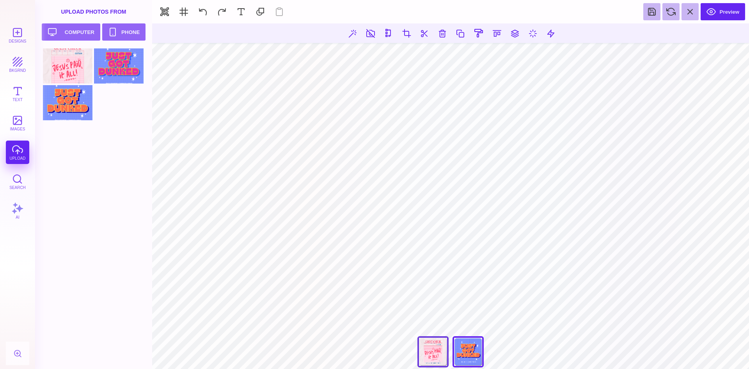
click at [431, 355] on div "[DATE] I'm Going Public" at bounding box center [433, 351] width 31 height 31
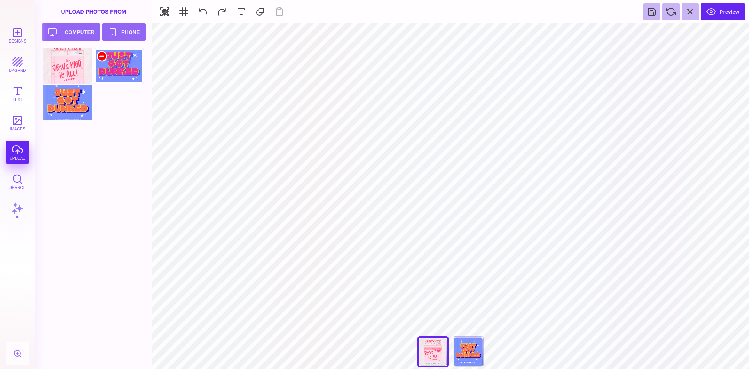
click at [101, 57] on div at bounding box center [101, 56] width 9 height 9
